Goal: Information Seeking & Learning: Learn about a topic

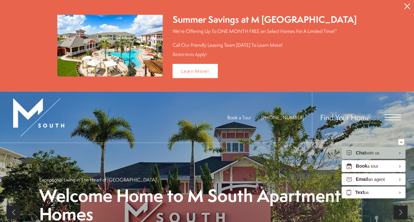
click at [390, 117] on span "Open Menu" at bounding box center [393, 117] width 16 height 6
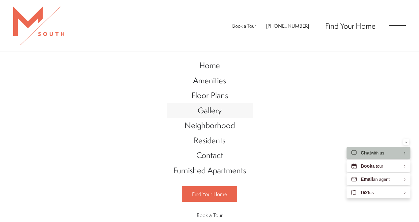
click at [200, 113] on span "Gallery" at bounding box center [210, 110] width 24 height 11
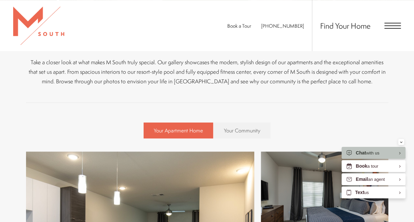
scroll to position [113, 0]
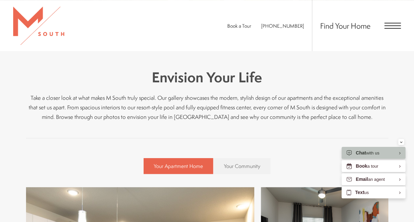
click at [391, 21] on div "Find Your Home" at bounding box center [356, 25] width 89 height 51
click at [391, 25] on span "Open Menu" at bounding box center [393, 25] width 16 height 1
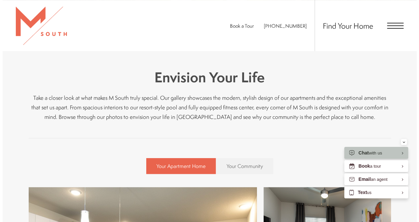
scroll to position [0, 0]
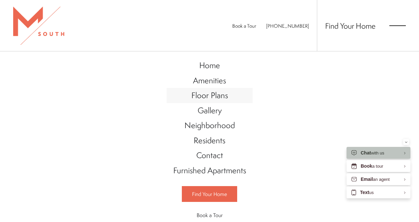
click at [209, 98] on span "Floor Plans" at bounding box center [210, 95] width 37 height 11
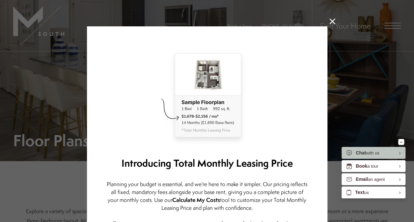
click at [330, 20] on icon at bounding box center [333, 21] width 6 height 6
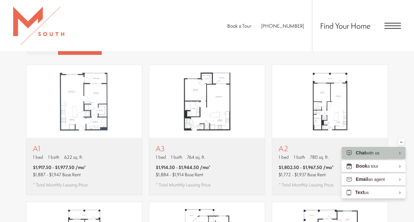
scroll to position [358, 0]
click at [298, 144] on p "A2" at bounding box center [306, 148] width 55 height 8
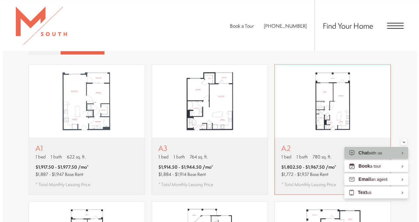
scroll to position [0, 0]
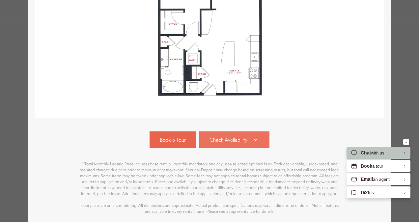
click at [256, 143] on icon at bounding box center [256, 140] width 8 height 8
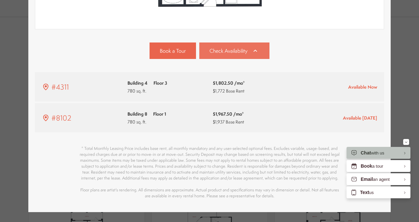
scroll to position [263, 0]
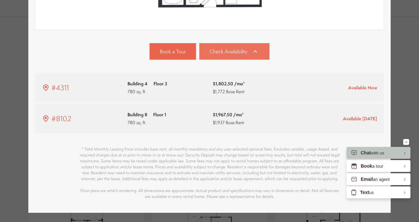
click at [256, 53] on icon at bounding box center [256, 51] width 8 height 8
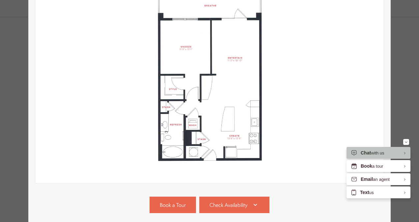
scroll to position [109, 0]
